Goal: Task Accomplishment & Management: Manage account settings

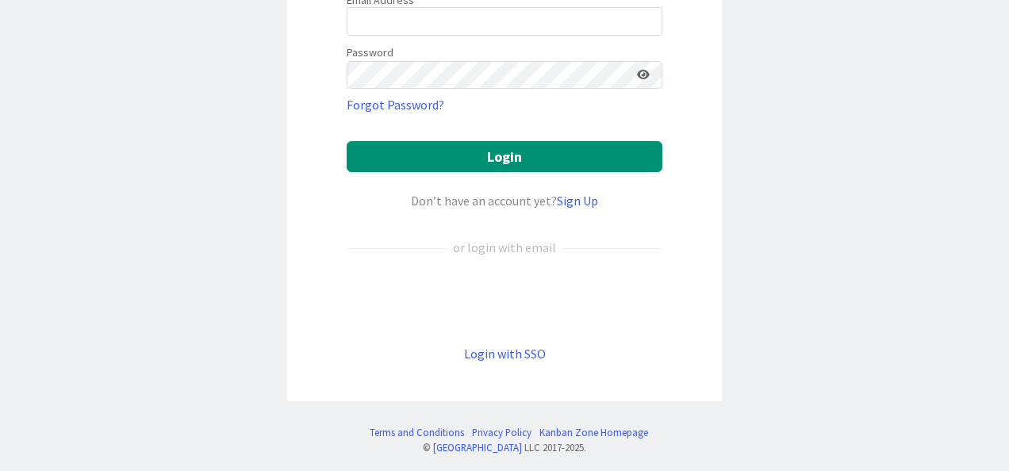
scroll to position [190, 0]
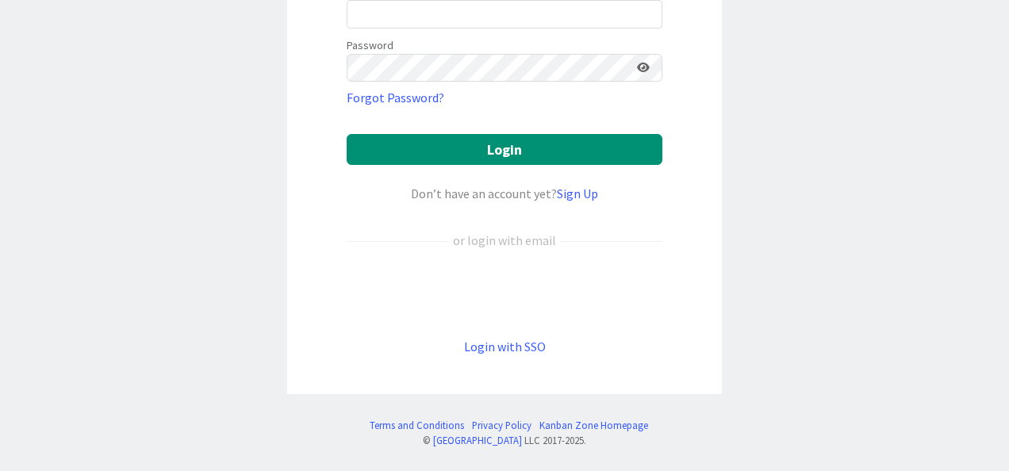
click at [510, 356] on div "Login to [GEOGRAPHIC_DATA] Email Address Password Forgot Password? Login Don’t …" at bounding box center [504, 152] width 435 height 483
click at [510, 353] on link "Login with SSO" at bounding box center [505, 347] width 82 height 16
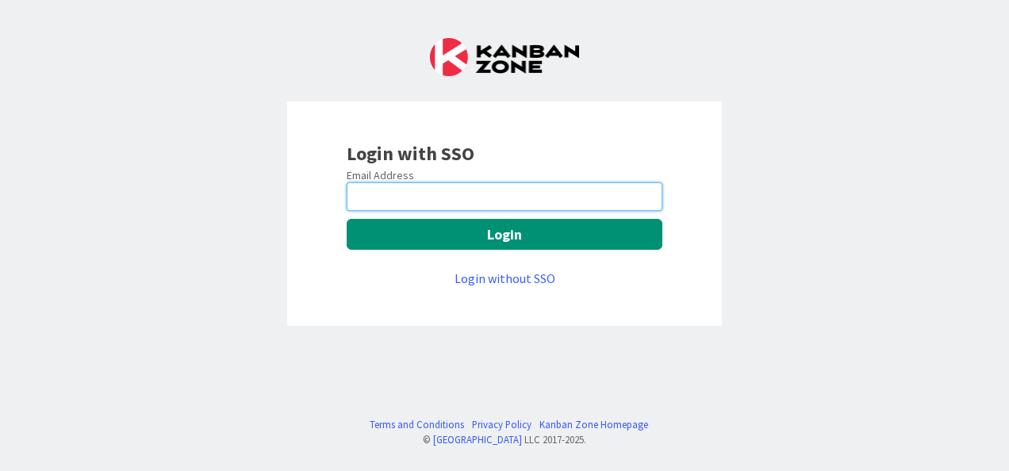
click at [479, 205] on input "email" at bounding box center [505, 196] width 316 height 29
type input "Vinoth.kalaiarasan@mrcglobal.com"
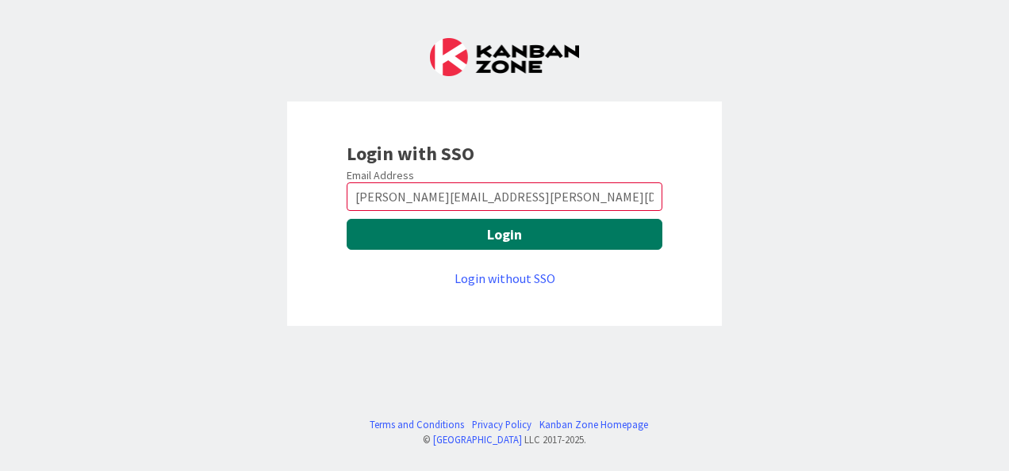
click at [516, 236] on button "Login" at bounding box center [505, 234] width 316 height 31
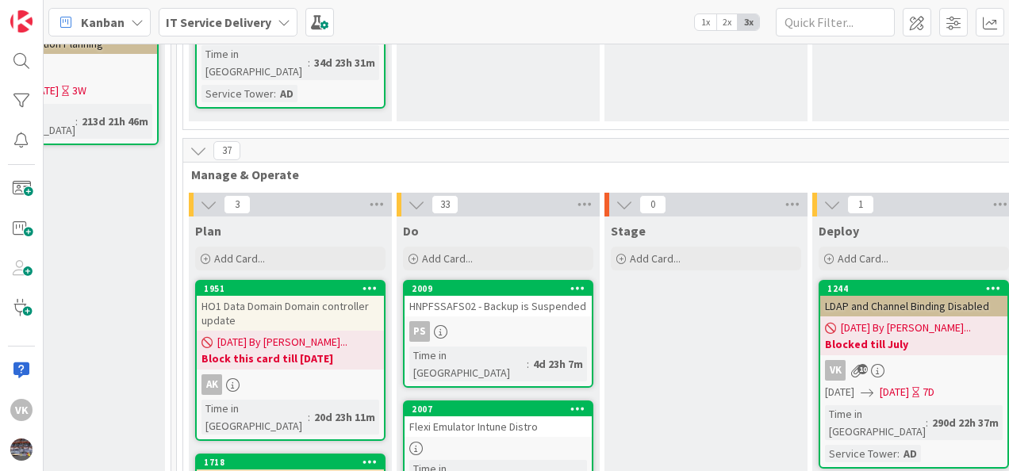
scroll to position [476, 925]
